Goal: Task Accomplishment & Management: Manage account settings

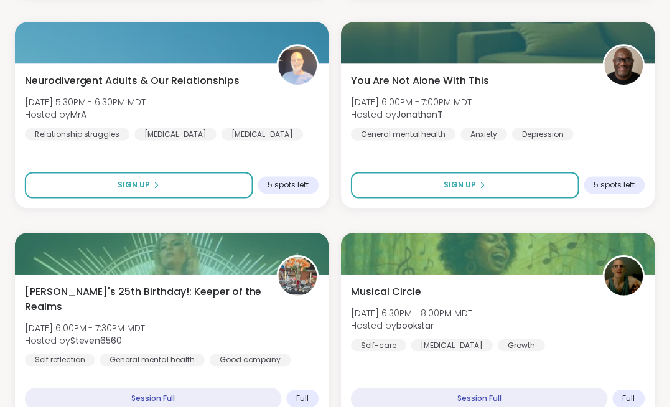
scroll to position [3613, 0]
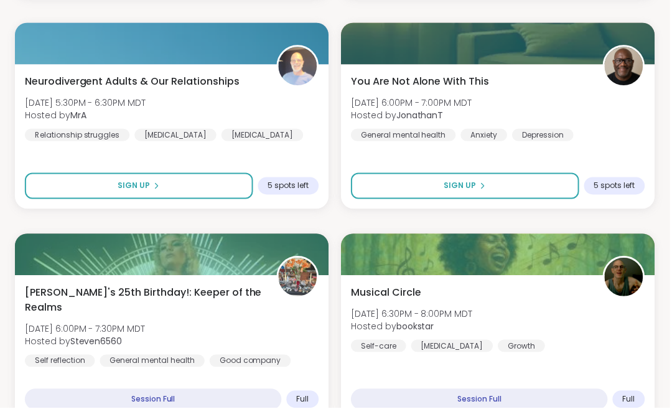
click at [566, 292] on div "Musical Circle [DATE] 6:30PM - 8:00PM MDT Hosted by bookstar Self-care [MEDICAL…" at bounding box center [499, 319] width 295 height 67
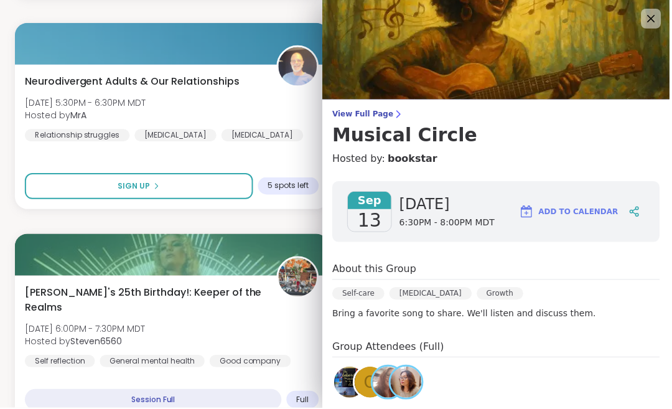
click at [659, 24] on icon at bounding box center [653, 18] width 15 height 15
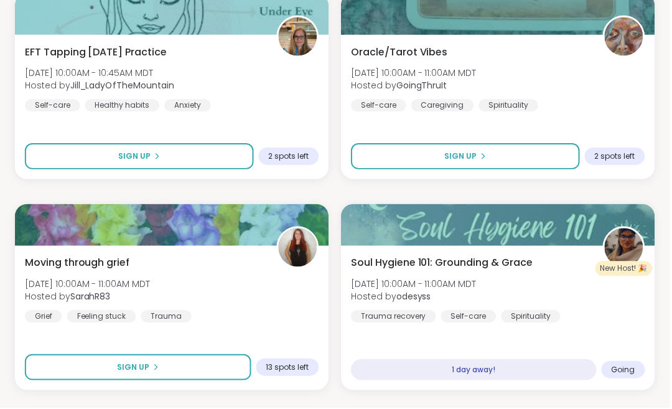
scroll to position [4914, 0]
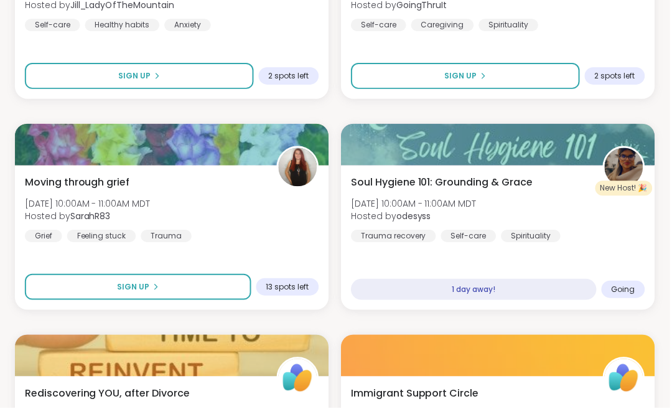
click at [564, 204] on div "Soul Hygiene 101: Grounding & [PERSON_NAME][DATE] 10:00AM - 11:00AM MDT Hosted …" at bounding box center [499, 209] width 295 height 67
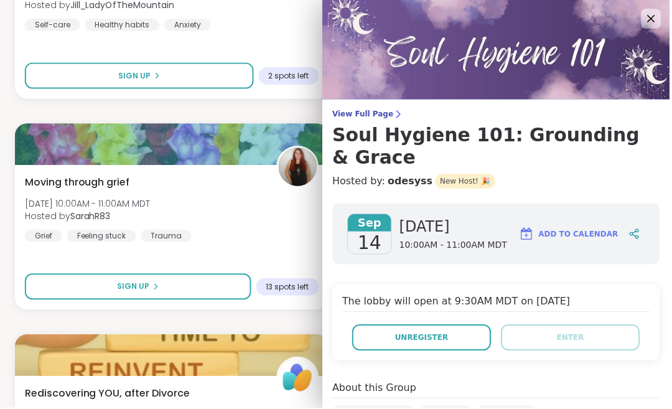
click at [448, 336] on span "Unregister" at bounding box center [424, 338] width 54 height 11
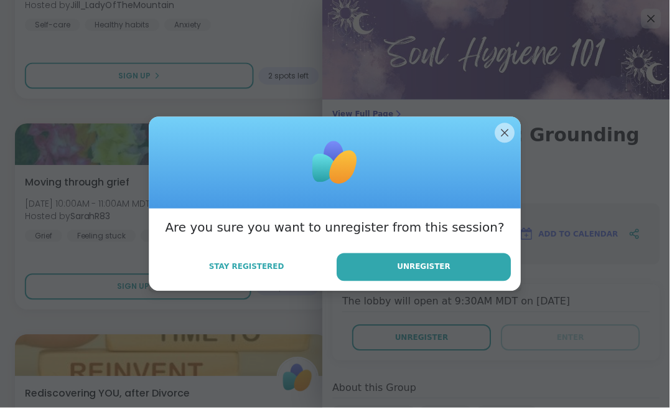
click at [456, 271] on button "Unregister" at bounding box center [425, 268] width 175 height 28
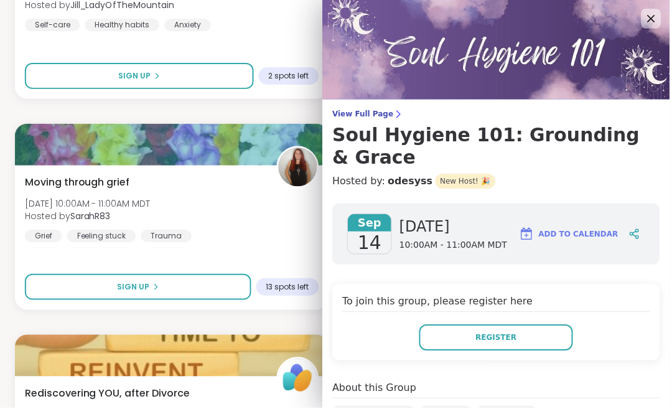
click at [656, 19] on icon at bounding box center [653, 18] width 7 height 7
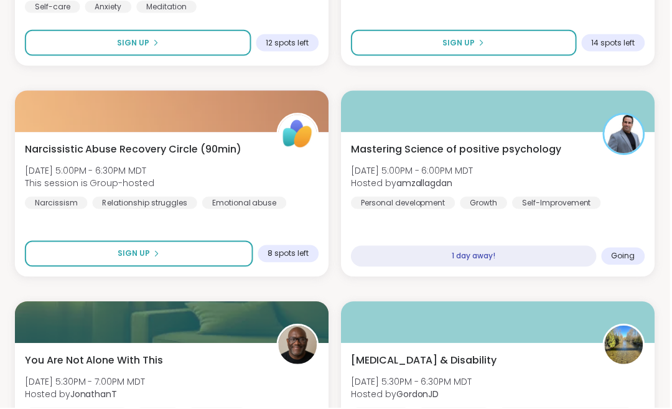
scroll to position [6931, 0]
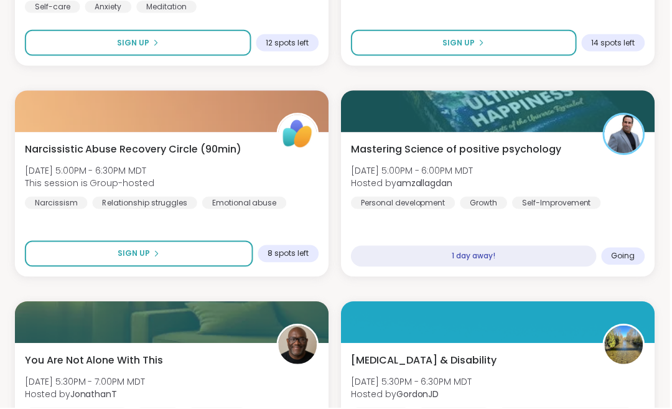
click at [598, 185] on div "Mastering Science of positive psychology [DATE] 5:00PM - 6:00PM MDT Hosted by a…" at bounding box center [499, 176] width 295 height 67
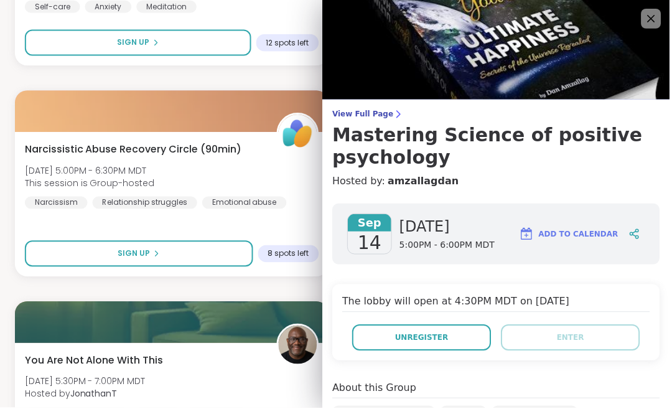
click at [456, 337] on button "Unregister" at bounding box center [423, 339] width 139 height 26
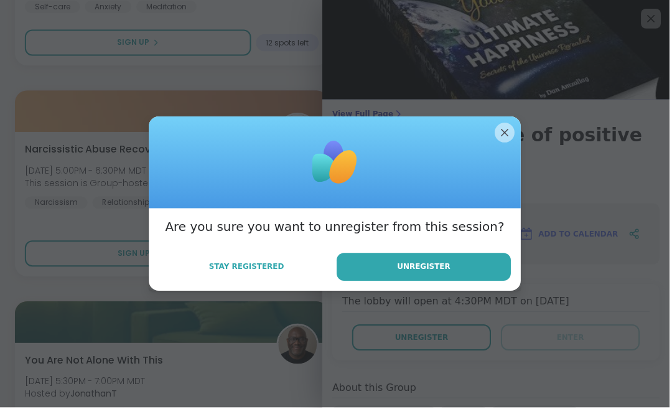
click at [470, 282] on button "Unregister" at bounding box center [425, 268] width 175 height 28
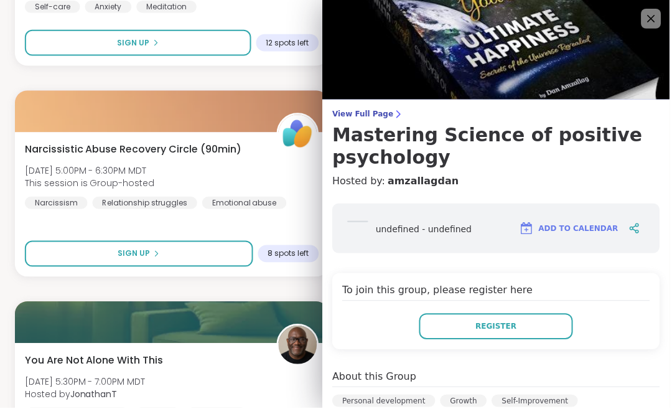
click at [666, 14] on img at bounding box center [498, 50] width 349 height 100
click at [661, 18] on icon at bounding box center [653, 18] width 15 height 15
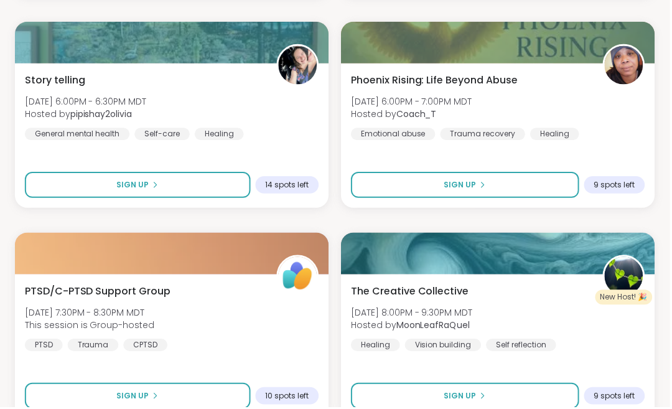
scroll to position [7422, 0]
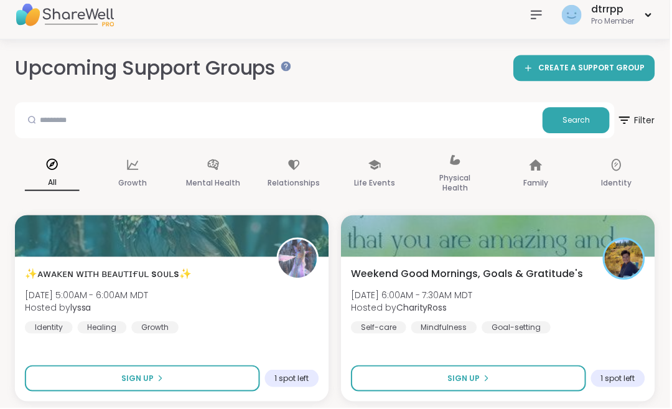
scroll to position [0, 0]
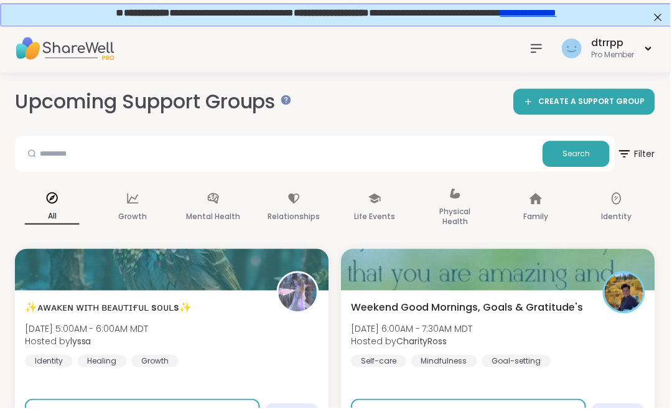
click at [558, 15] on link "**********" at bounding box center [529, 10] width 57 height 9
